Goal: Task Accomplishment & Management: Use online tool/utility

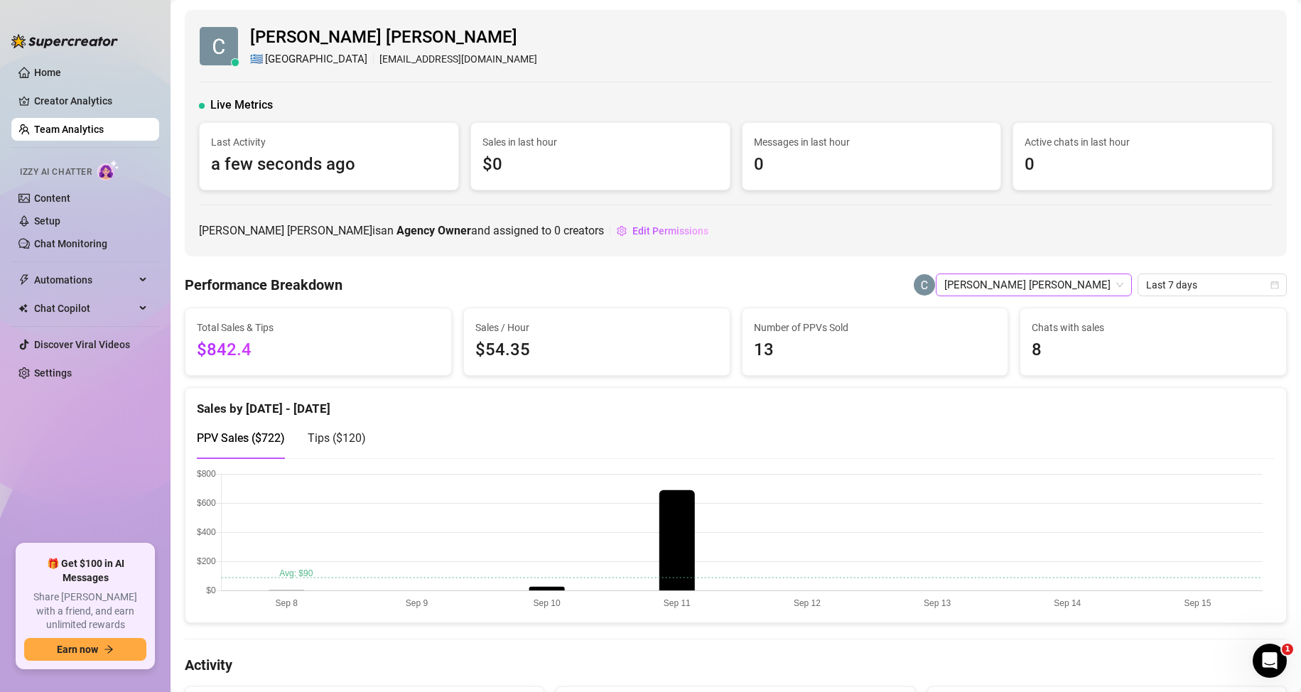
click at [1065, 291] on span "[PERSON_NAME] [PERSON_NAME]" at bounding box center [1034, 284] width 179 height 21
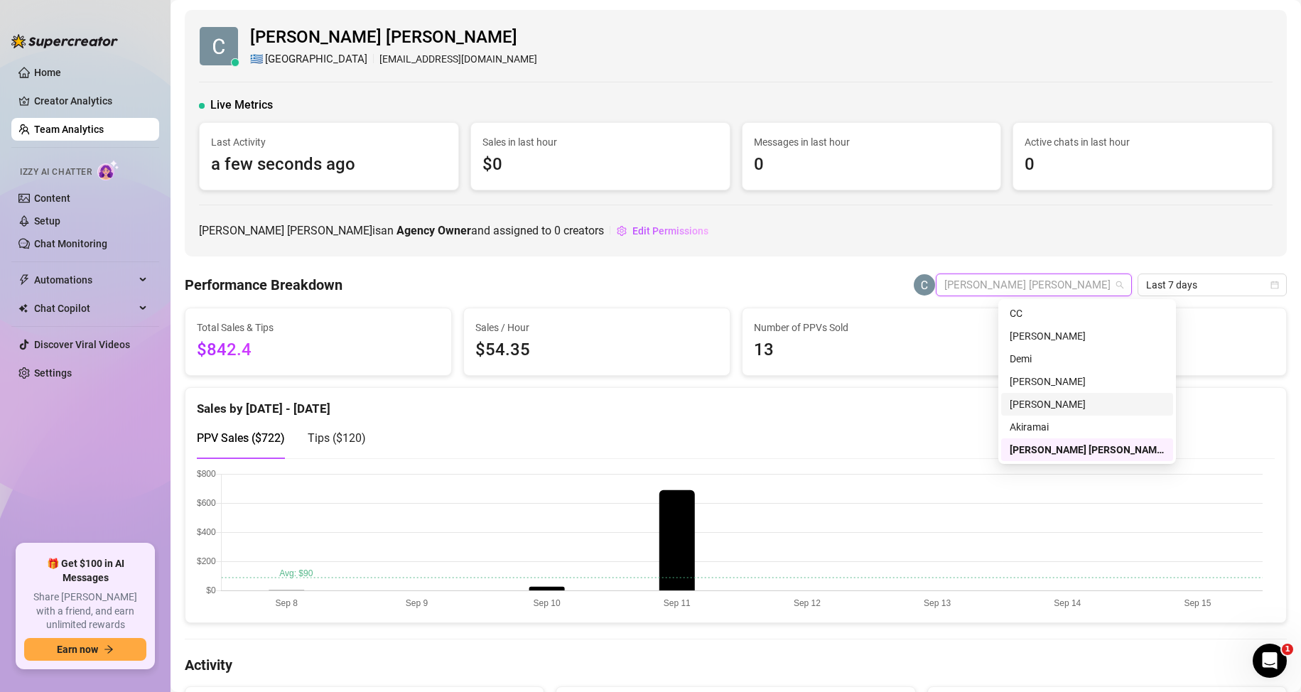
click at [1033, 404] on div "[PERSON_NAME]" at bounding box center [1087, 405] width 155 height 16
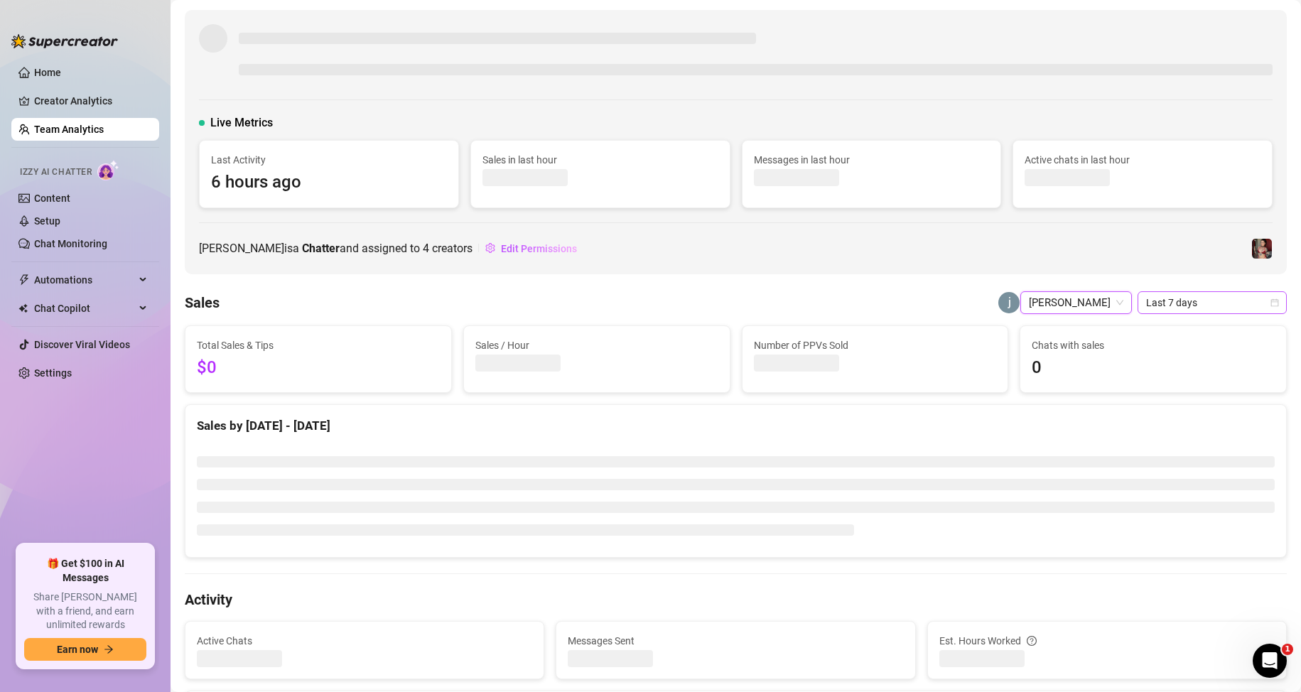
click at [1205, 303] on span "Last 7 days" at bounding box center [1212, 302] width 132 height 21
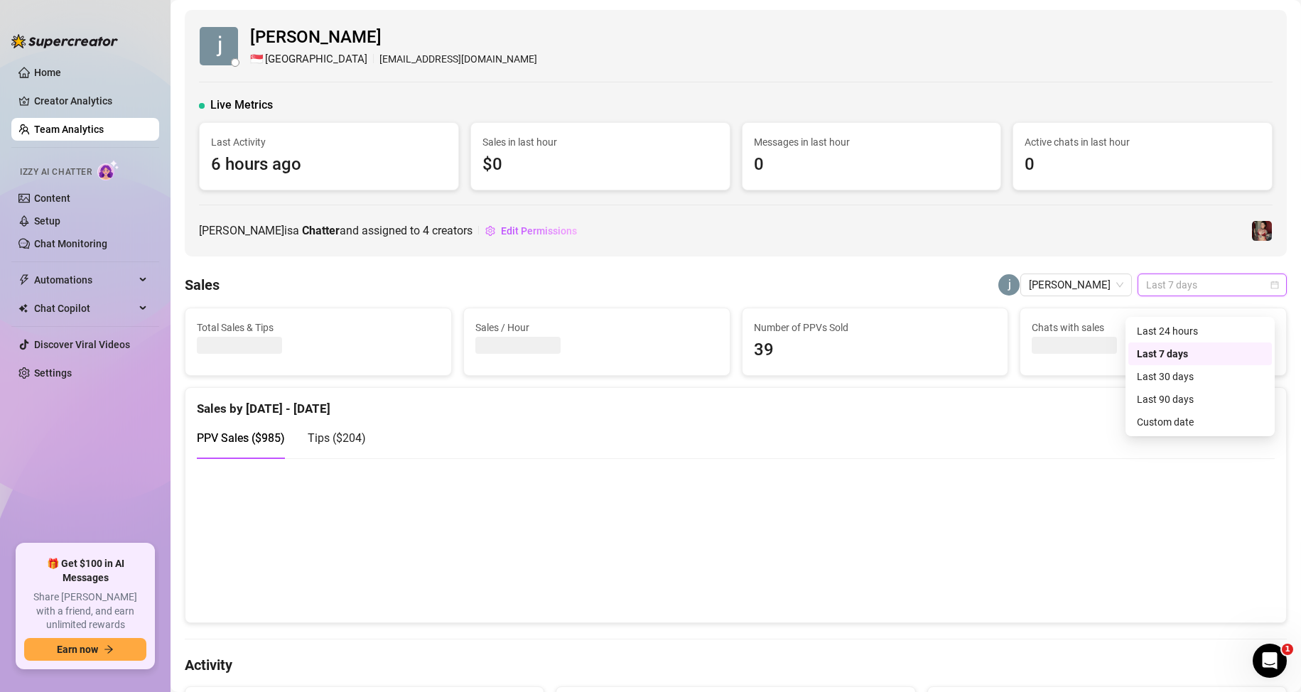
click at [1159, 422] on div "Custom date" at bounding box center [1200, 422] width 127 height 16
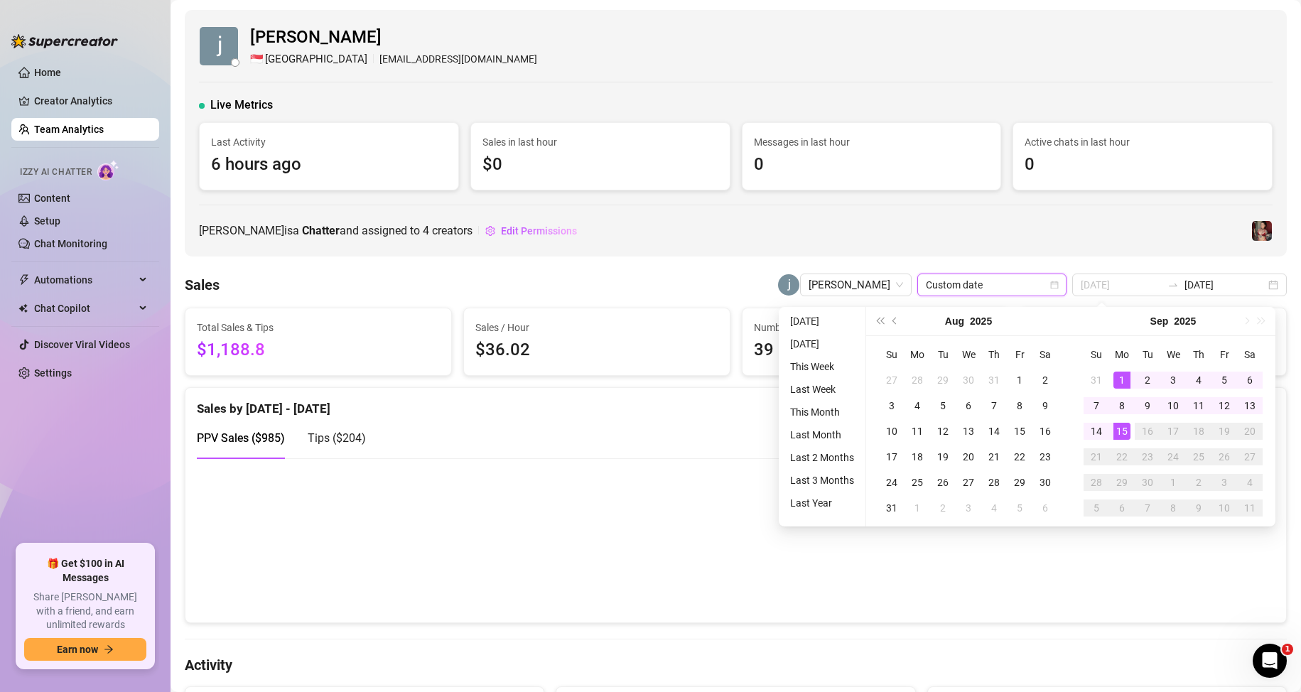
type input "[DATE]"
click at [1125, 382] on div "1" at bounding box center [1122, 380] width 17 height 17
click at [1125, 433] on div "15" at bounding box center [1122, 431] width 17 height 17
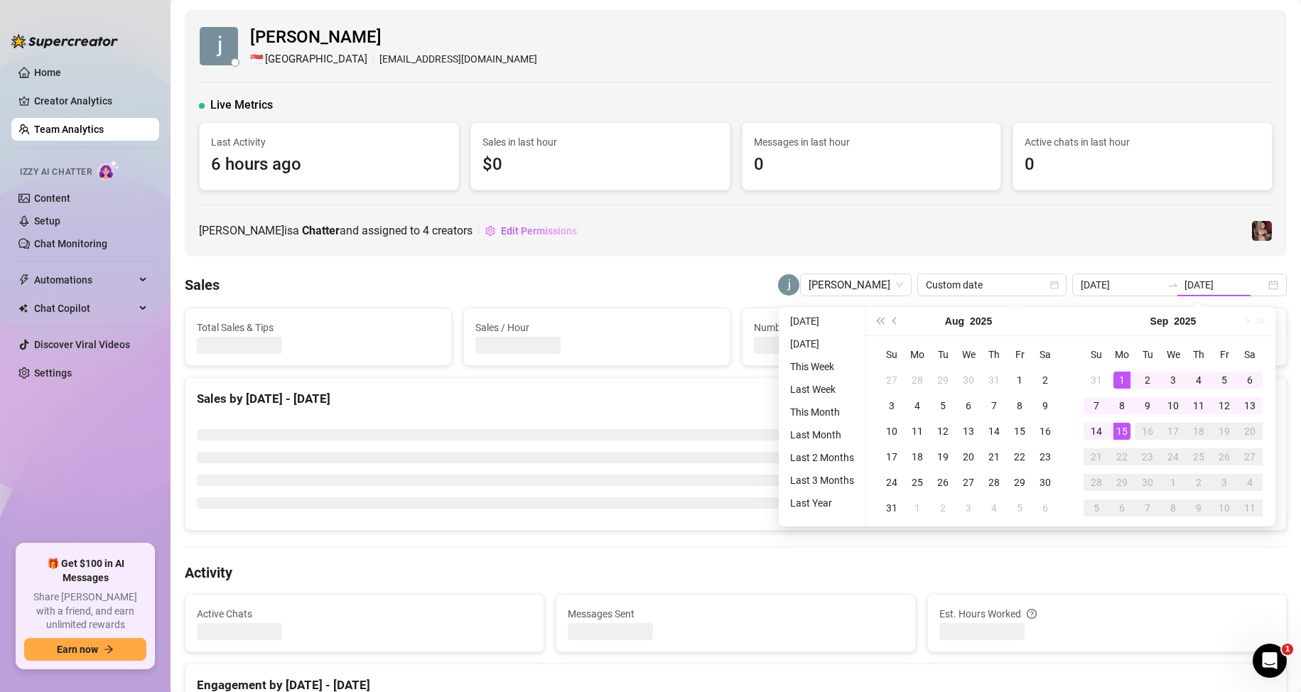
type input "[DATE]"
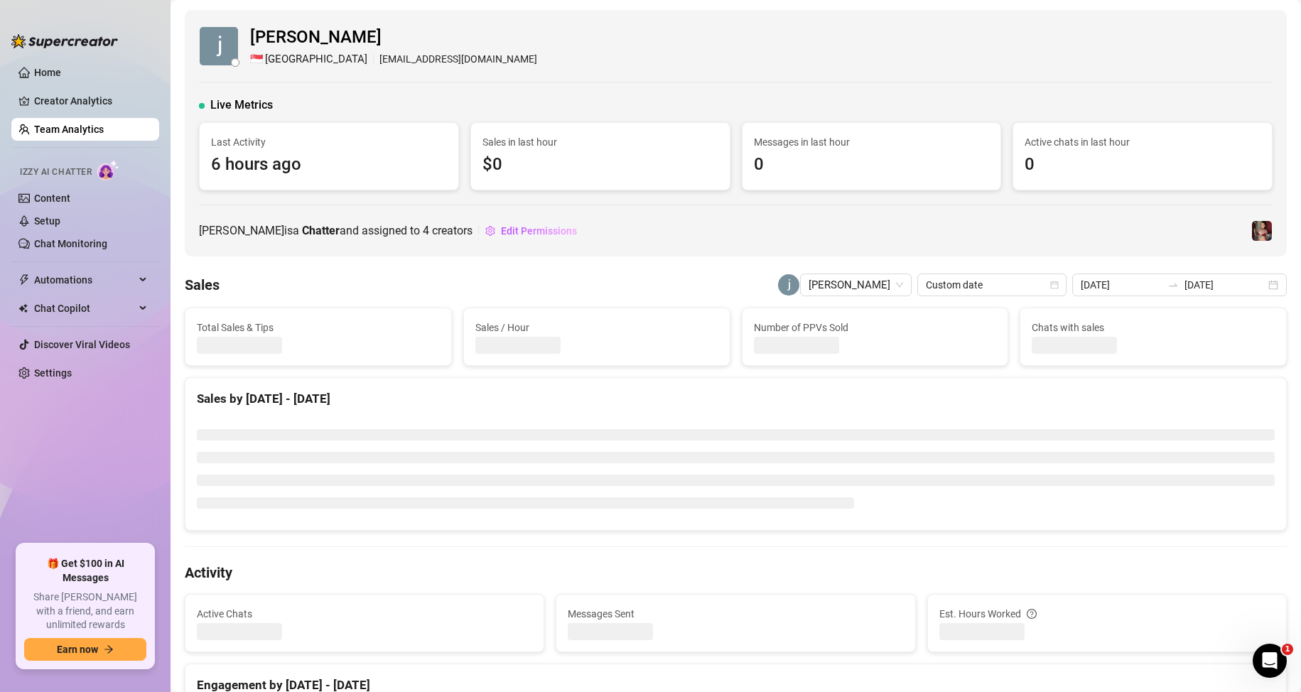
click at [1076, 238] on div "[PERSON_NAME] is a Chatter and assigned to 4 creators Edit Permissions" at bounding box center [736, 231] width 1074 height 23
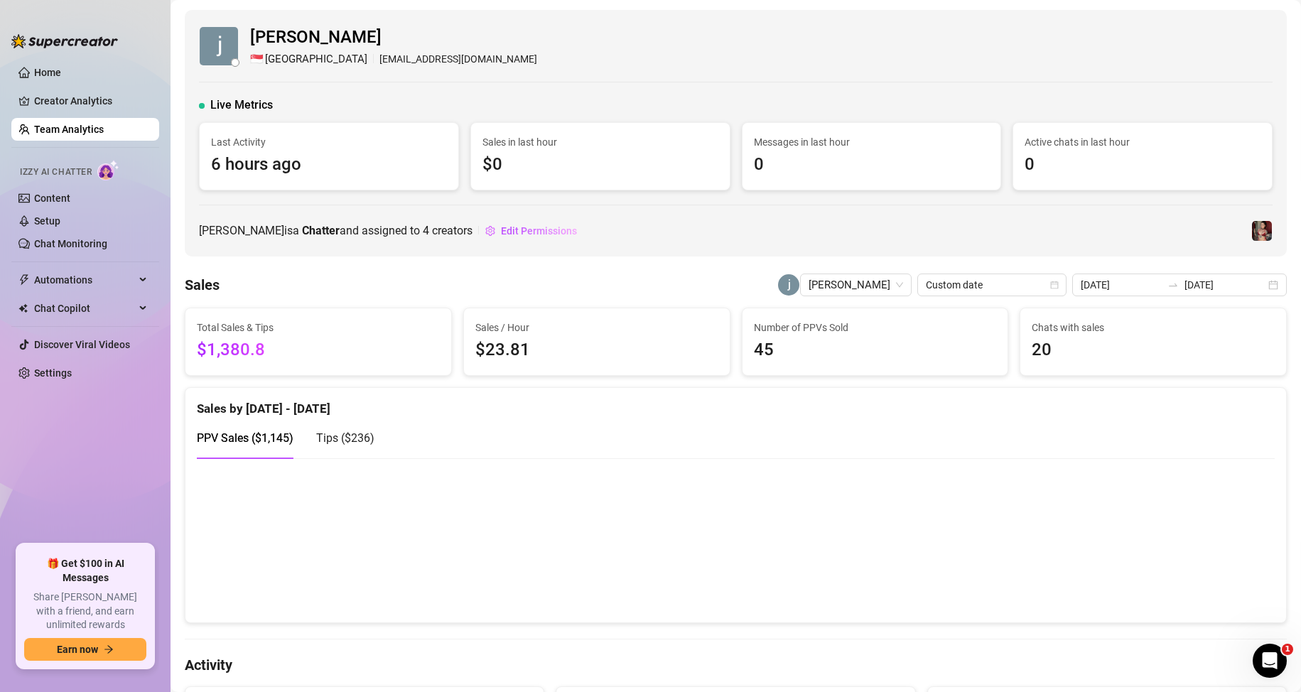
click at [77, 124] on link "Team Analytics" at bounding box center [69, 129] width 70 height 11
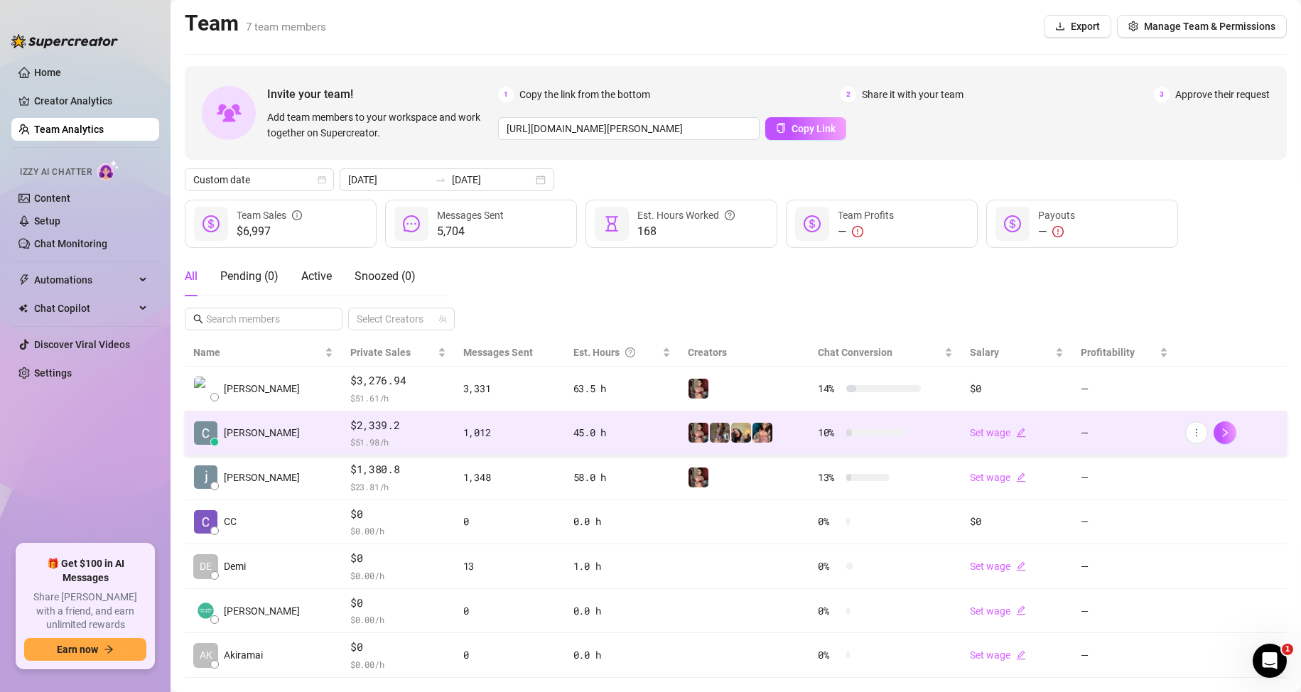
click at [305, 431] on td "[PERSON_NAME]" at bounding box center [263, 434] width 157 height 45
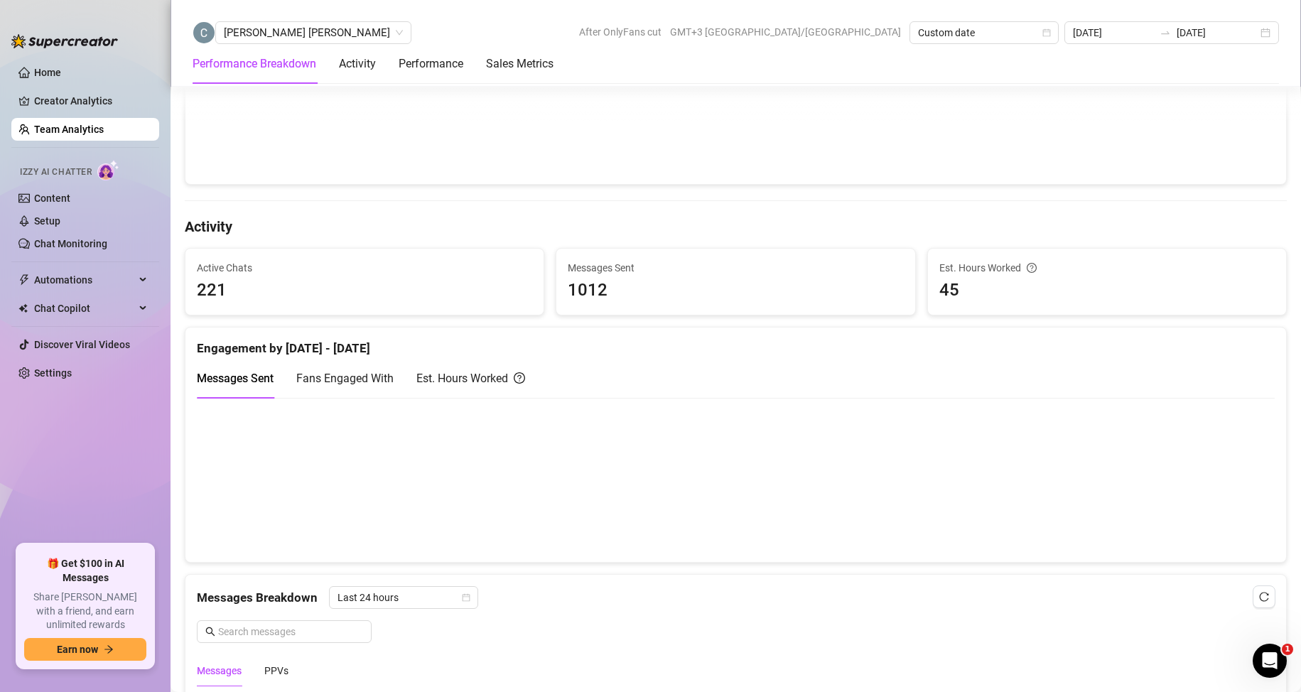
scroll to position [426, 0]
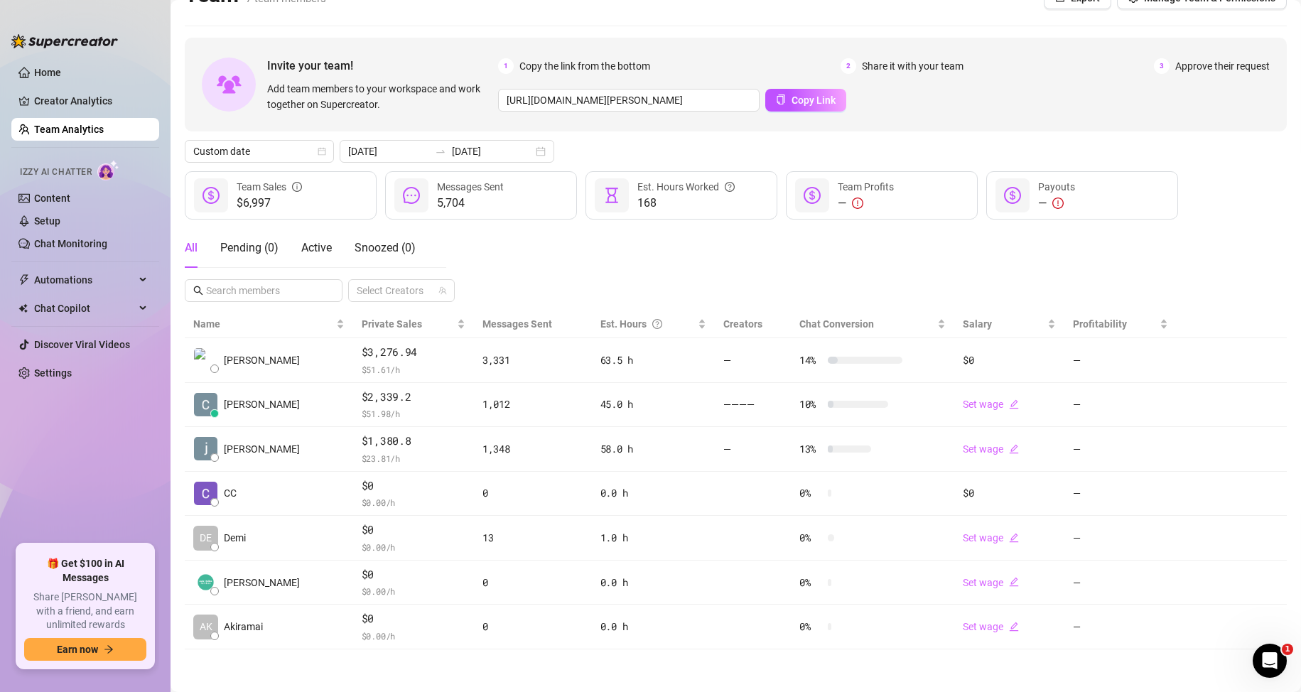
scroll to position [28, 0]
